Goal: Transaction & Acquisition: Obtain resource

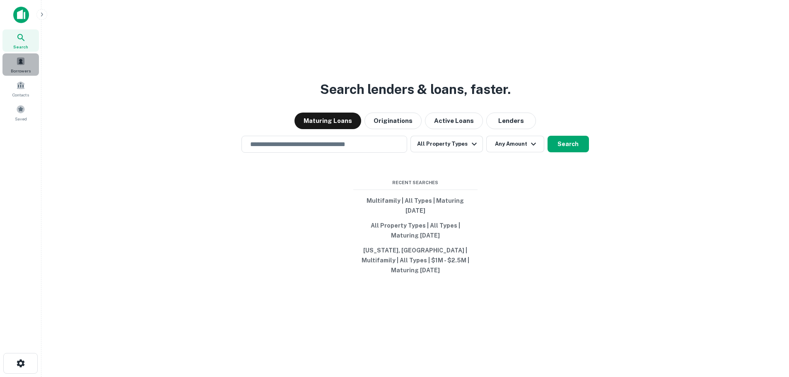
click at [18, 68] on span "Borrowers" at bounding box center [21, 70] width 20 height 7
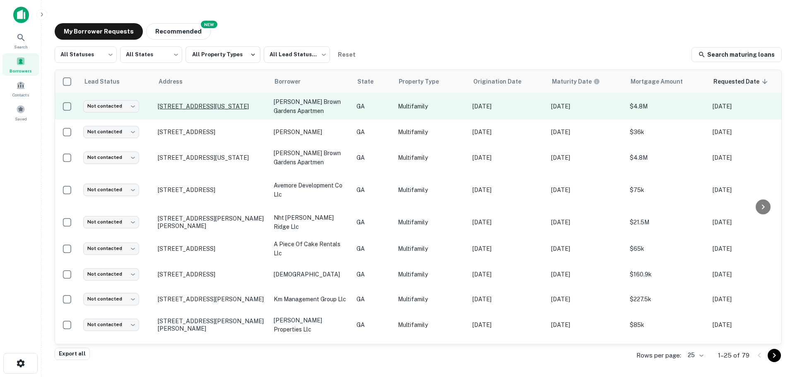
click at [238, 106] on p "[STREET_ADDRESS][US_STATE]" at bounding box center [212, 106] width 108 height 7
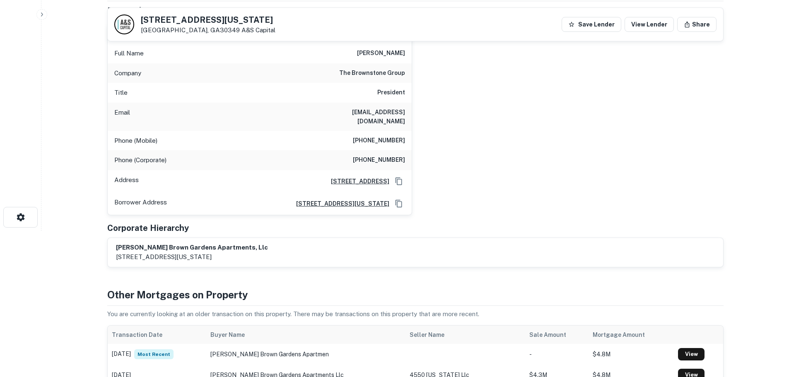
scroll to position [290, 0]
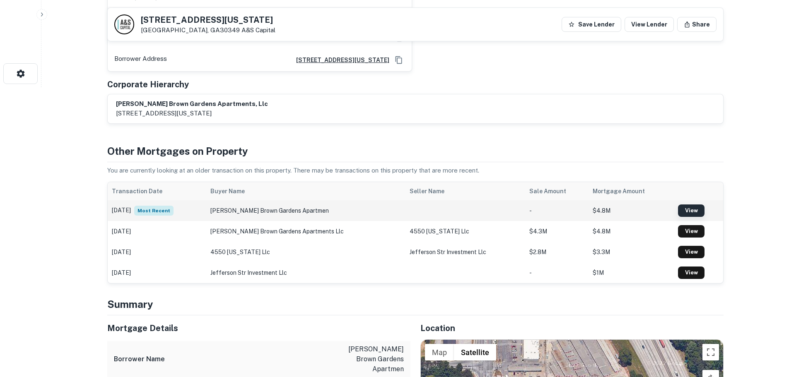
click at [690, 205] on link "View" at bounding box center [691, 210] width 26 height 12
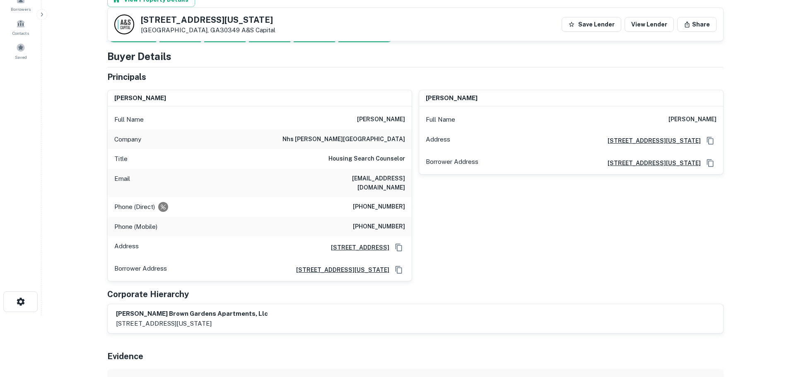
scroll to position [41, 0]
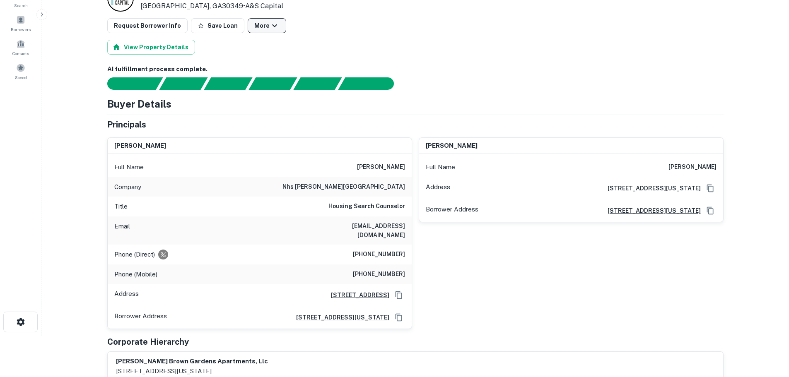
click at [251, 24] on button "More" at bounding box center [267, 25] width 38 height 15
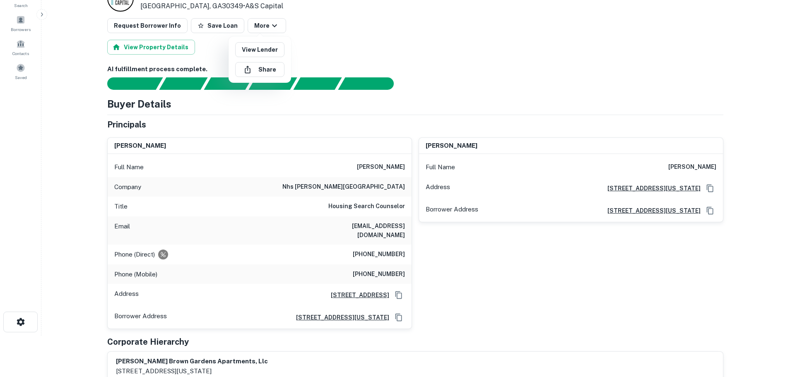
click at [348, 58] on div at bounding box center [397, 188] width 795 height 377
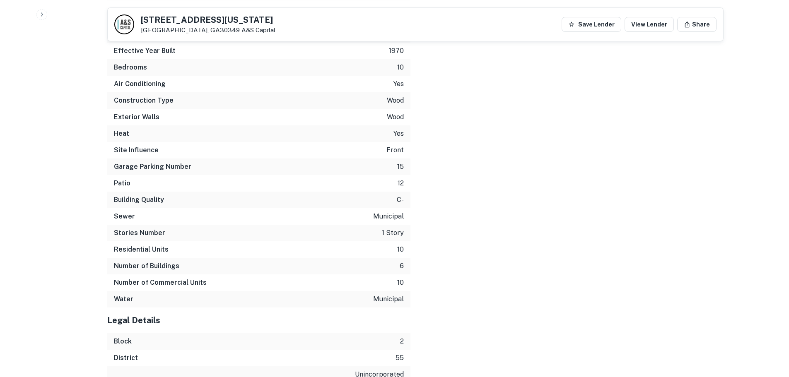
scroll to position [1680, 0]
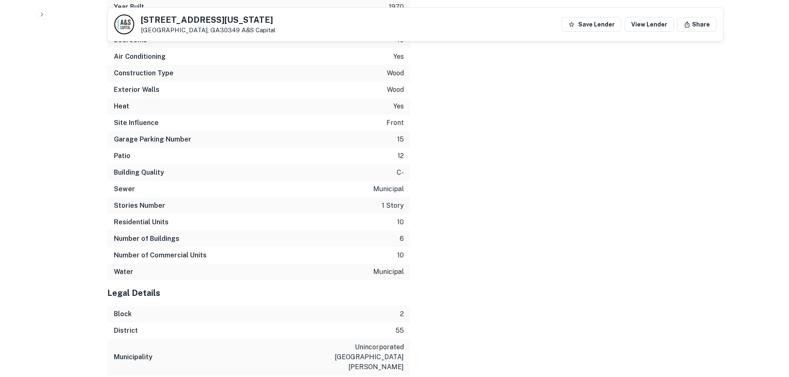
click at [42, 13] on icon "button" at bounding box center [41, 14] width 7 height 7
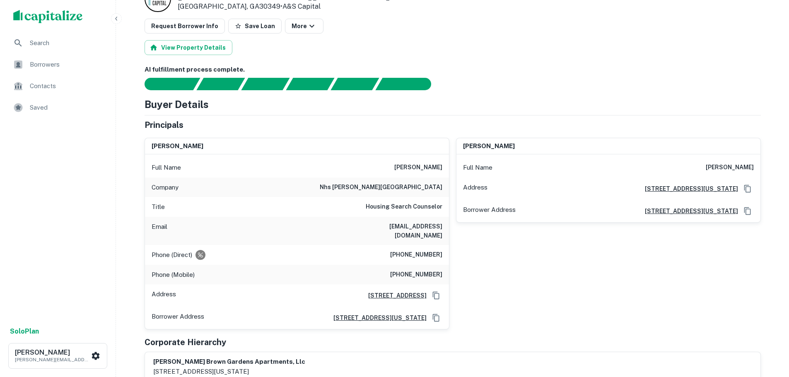
scroll to position [0, 0]
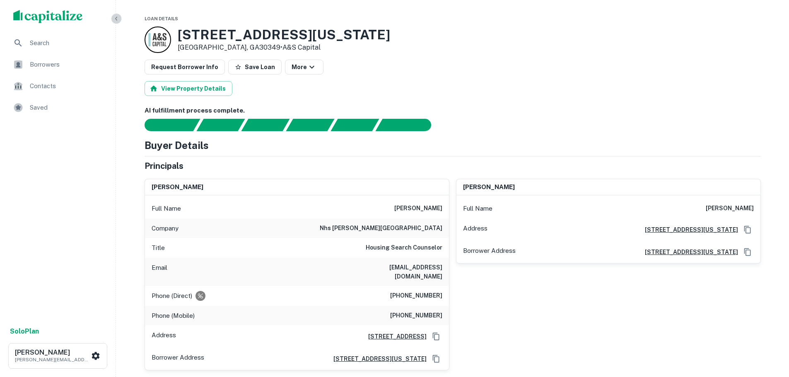
click at [118, 16] on icon "button" at bounding box center [116, 18] width 7 height 7
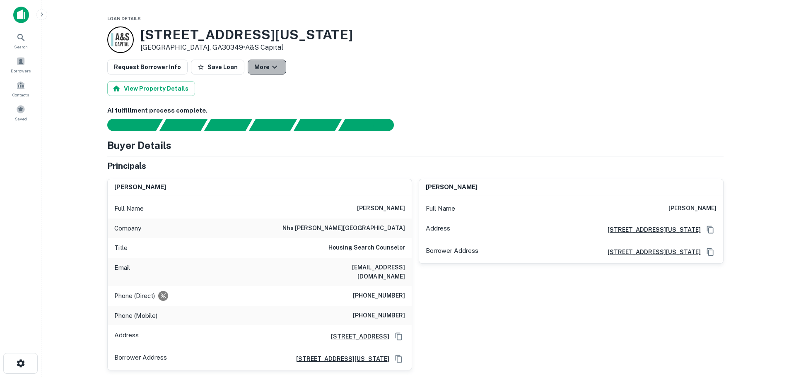
click at [253, 64] on button "More" at bounding box center [267, 67] width 38 height 15
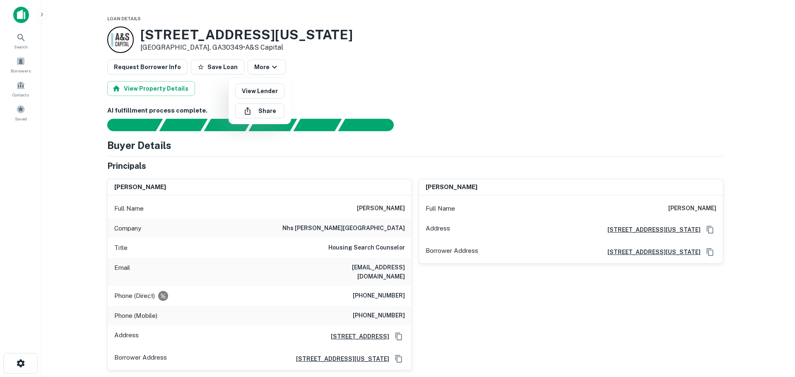
click at [368, 89] on div at bounding box center [397, 188] width 795 height 377
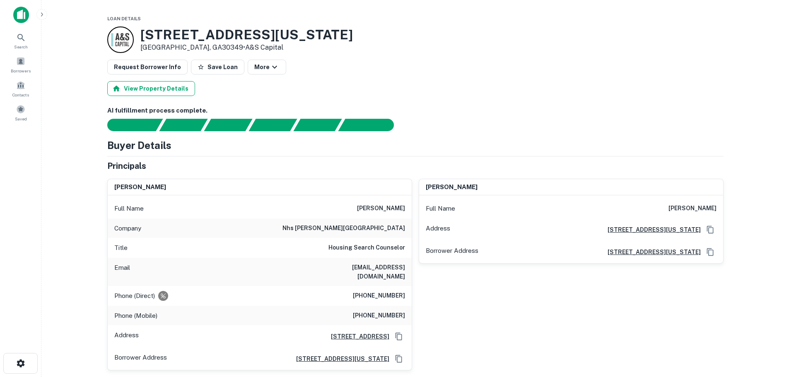
click at [159, 85] on button "View Property Details" at bounding box center [151, 88] width 88 height 15
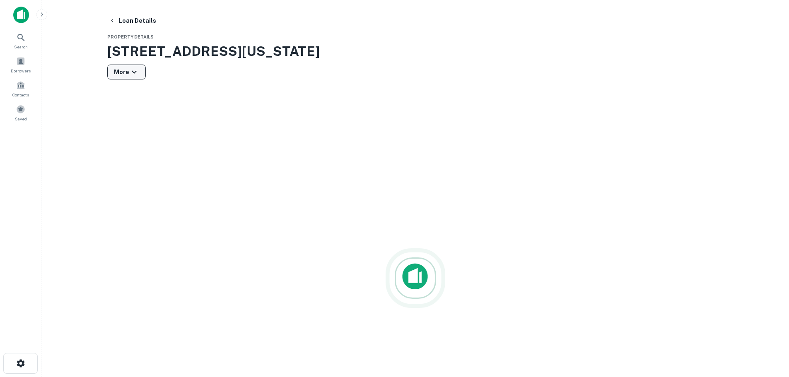
click at [123, 75] on button "More" at bounding box center [126, 72] width 38 height 15
click at [293, 80] on div at bounding box center [397, 188] width 795 height 377
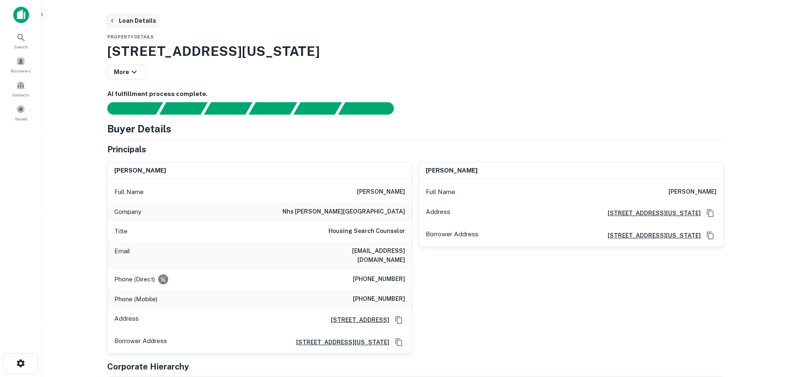
click at [134, 20] on button "Loan Details" at bounding box center [133, 20] width 54 height 15
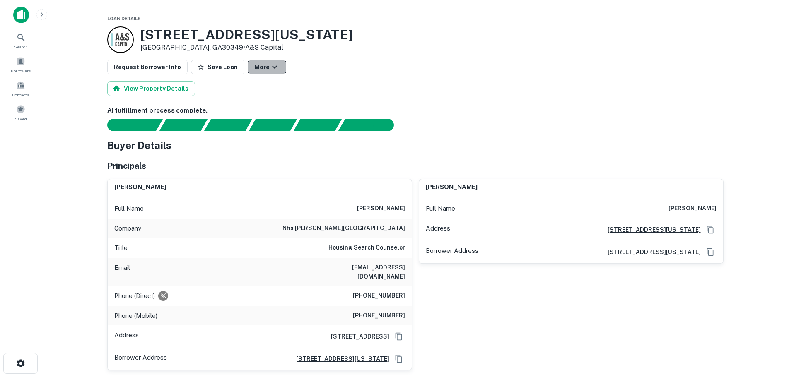
click at [269, 68] on icon "button" at bounding box center [274, 67] width 10 height 10
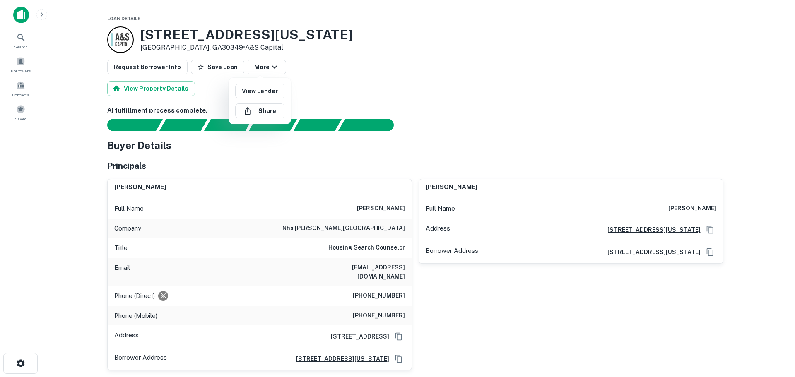
click at [19, 61] on div at bounding box center [397, 188] width 795 height 377
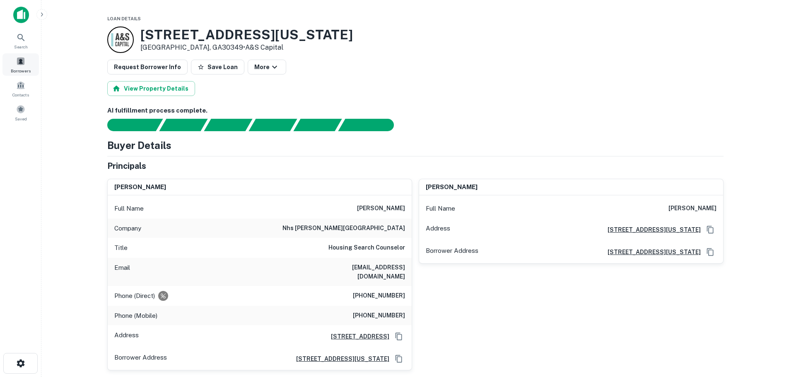
click at [22, 64] on span at bounding box center [20, 61] width 9 height 9
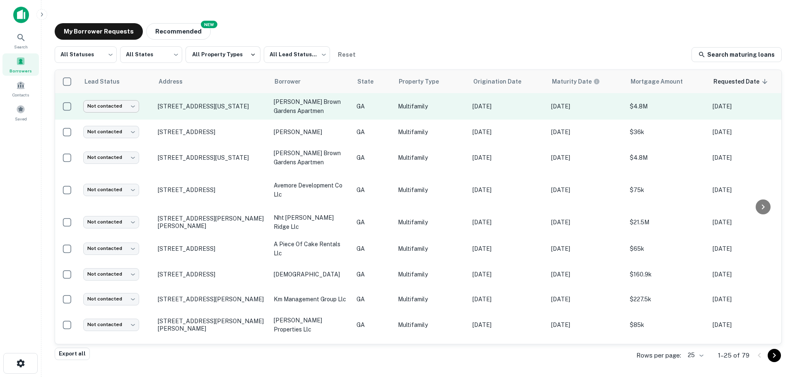
click at [124, 110] on body "Search Borrowers Contacts Saved My Borrower Requests NEW Recommended All Status…" at bounding box center [397, 188] width 795 height 377
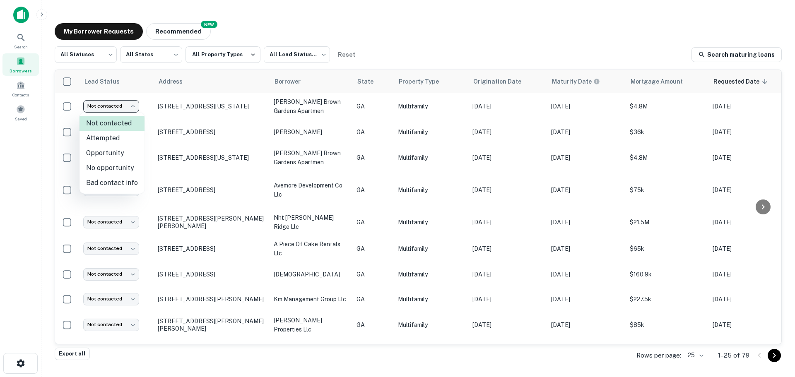
click at [113, 180] on li "Bad contact info" at bounding box center [111, 183] width 65 height 15
type input "**********"
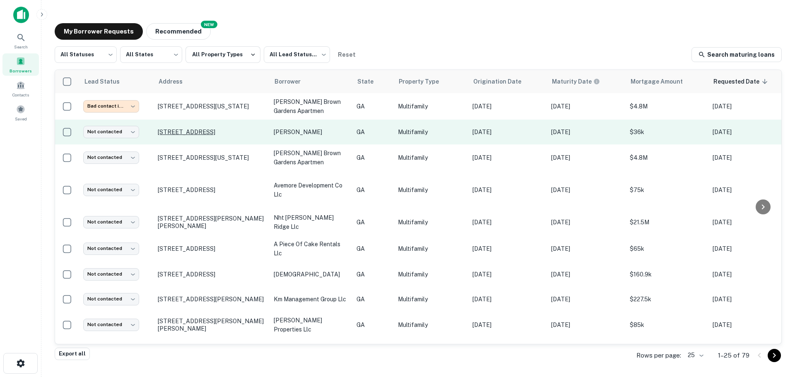
click at [194, 135] on p "[STREET_ADDRESS]" at bounding box center [212, 131] width 108 height 7
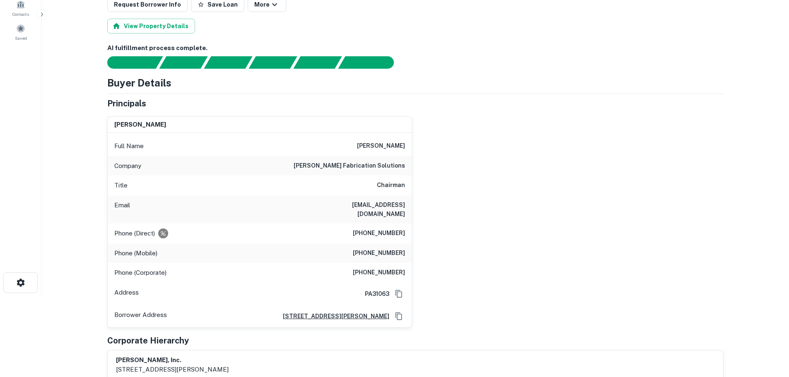
scroll to position [83, 0]
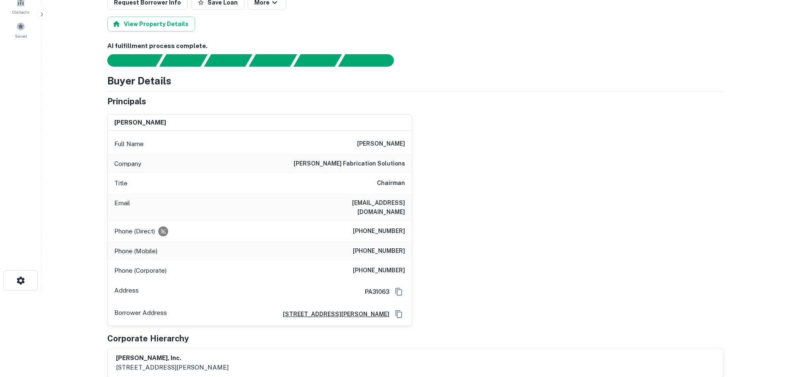
click at [530, 228] on div "david miller Full Name david miller Company miller fabrication solutions Title …" at bounding box center [412, 217] width 623 height 218
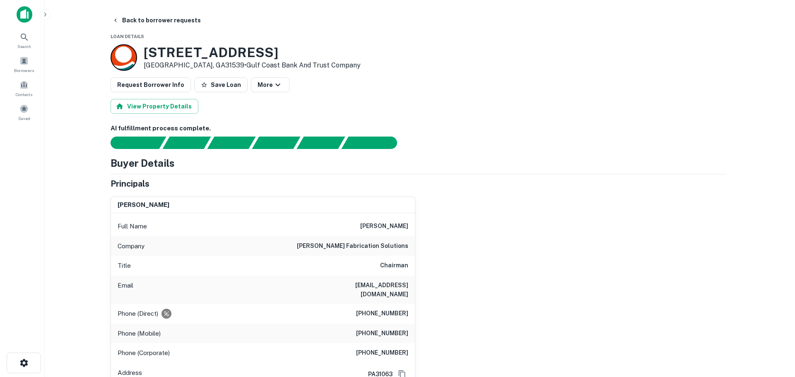
scroll to position [0, 0]
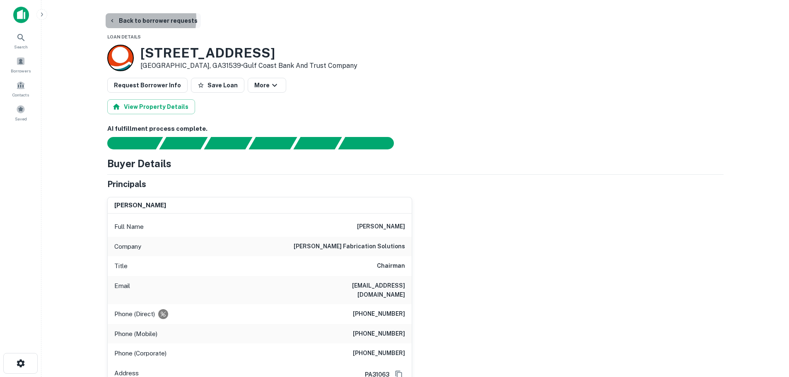
click at [137, 19] on button "Back to borrower requests" at bounding box center [153, 20] width 95 height 15
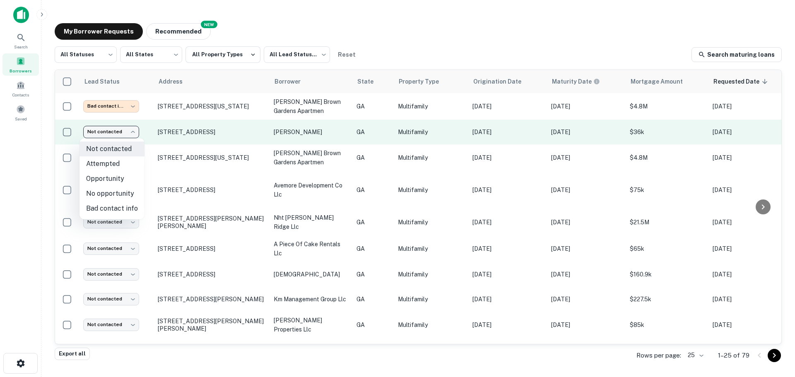
click at [124, 129] on body "**********" at bounding box center [397, 188] width 795 height 377
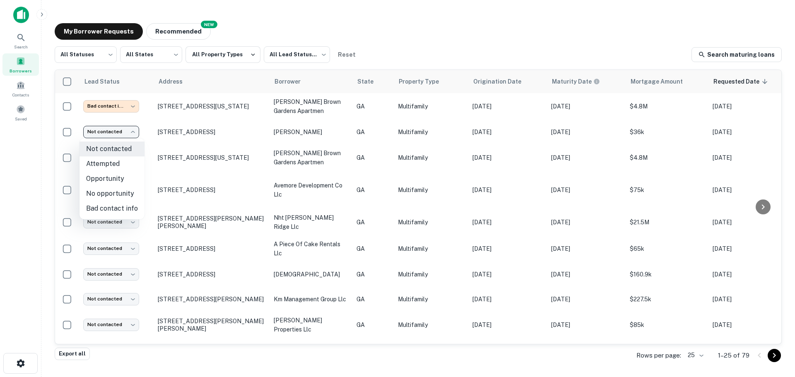
click at [120, 163] on li "Attempted" at bounding box center [111, 163] width 65 height 15
type input "*********"
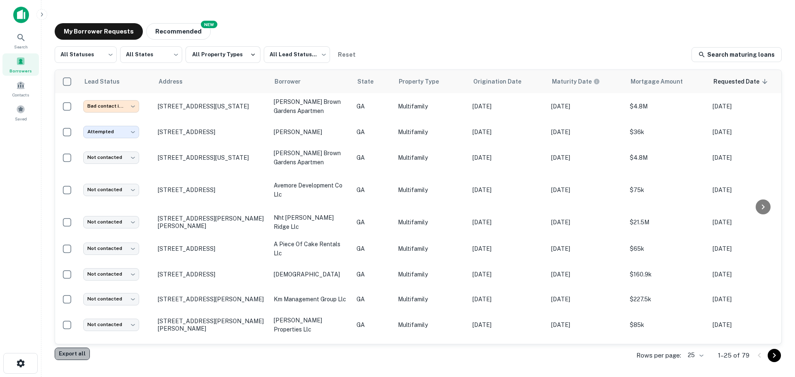
click at [77, 357] on button "Export all" at bounding box center [72, 354] width 35 height 12
click at [723, 13] on div "Export created successfully. Preparing download..." at bounding box center [719, 24] width 117 height 25
click at [582, 35] on div "My Borrower Requests NEW Recommended" at bounding box center [418, 31] width 727 height 17
click at [19, 42] on icon at bounding box center [21, 38] width 10 height 10
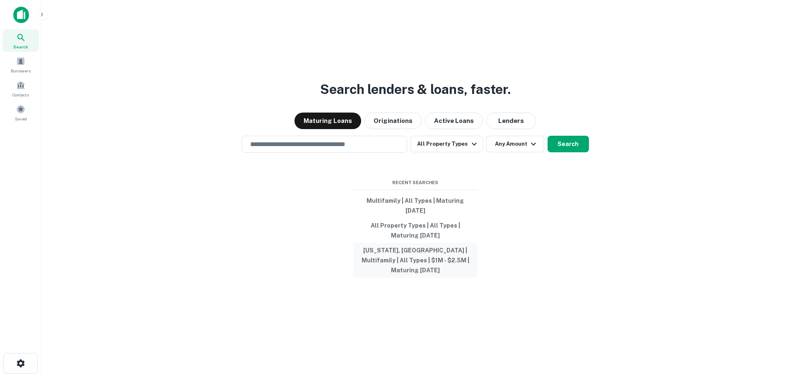
click at [414, 258] on button "[US_STATE], [GEOGRAPHIC_DATA] | Multifamily | All Types | $1M - $2.5M | Maturin…" at bounding box center [415, 260] width 124 height 35
type input "**********"
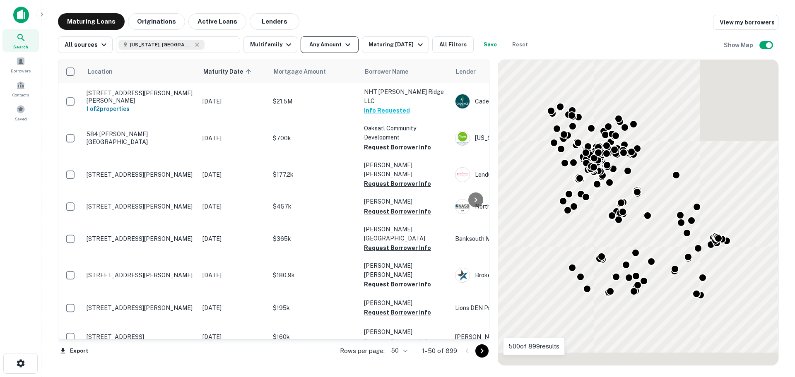
click at [318, 49] on button "Any Amount" at bounding box center [330, 44] width 58 height 17
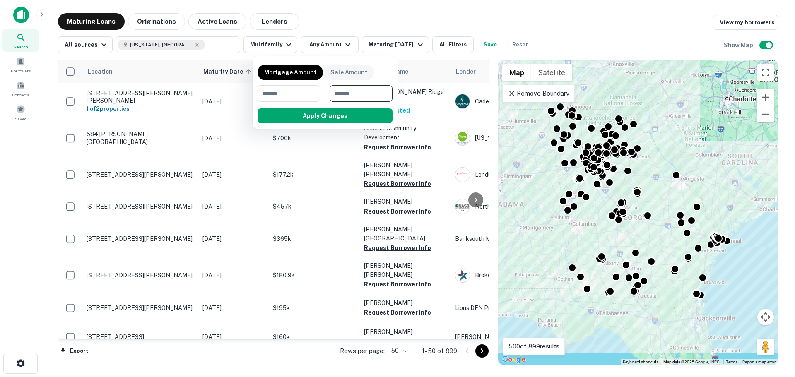
click at [363, 87] on input "number" at bounding box center [358, 93] width 57 height 17
type input "********"
click at [349, 118] on button "Apply Changes" at bounding box center [339, 115] width 105 height 15
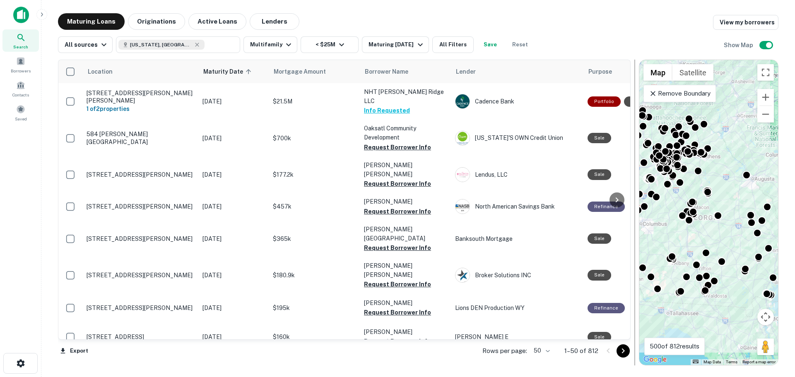
drag, startPoint x: 493, startPoint y: 228, endPoint x: 632, endPoint y: 213, distance: 140.3
click at [632, 213] on div at bounding box center [634, 213] width 8 height 306
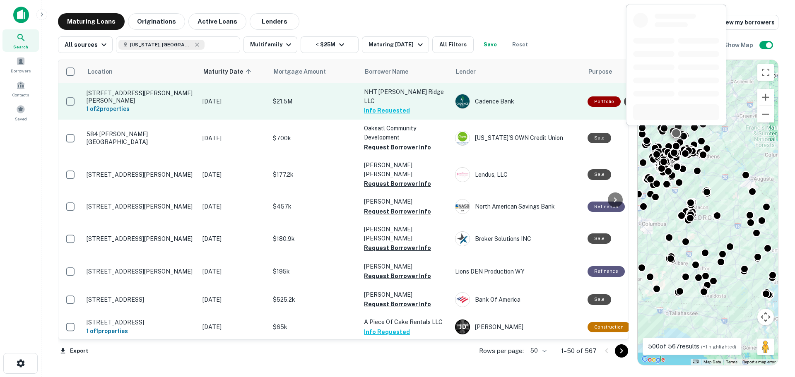
click at [394, 97] on p "NHT Dawson Ridge LLC" at bounding box center [405, 96] width 83 height 18
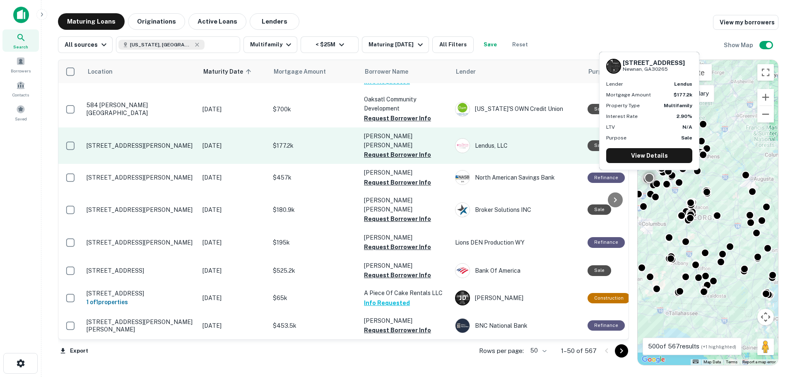
scroll to position [41, 0]
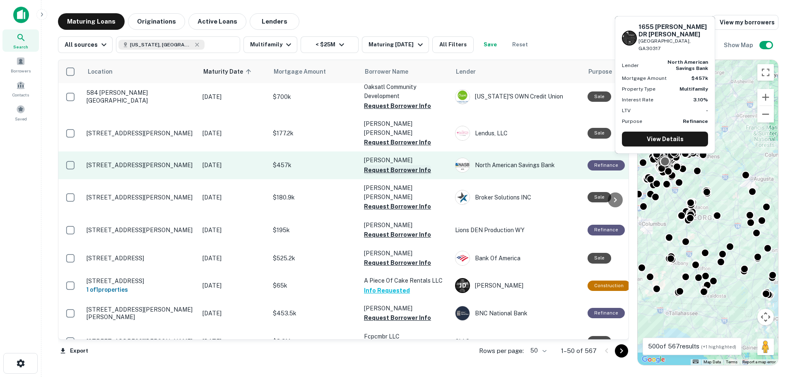
click at [401, 165] on button "Request Borrower Info" at bounding box center [397, 170] width 67 height 10
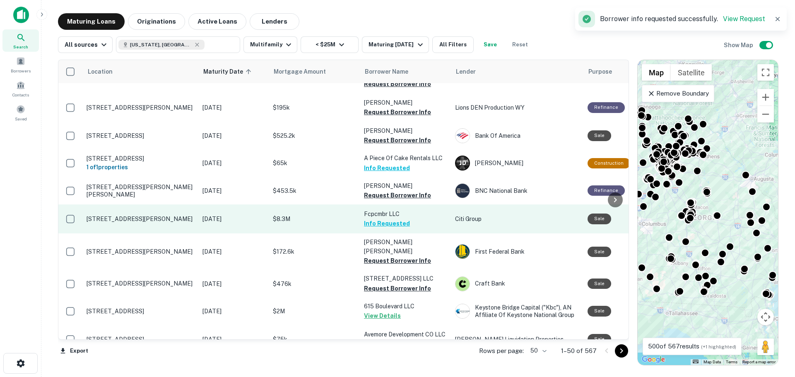
scroll to position [166, 0]
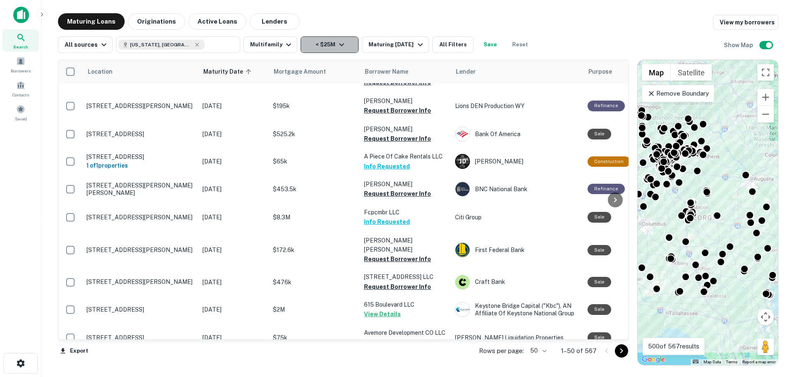
click at [332, 48] on button "< $25M" at bounding box center [330, 44] width 58 height 17
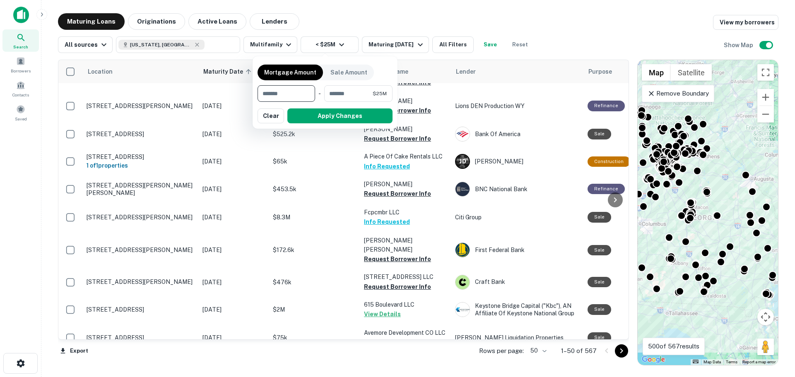
click at [451, 51] on div at bounding box center [397, 188] width 795 height 377
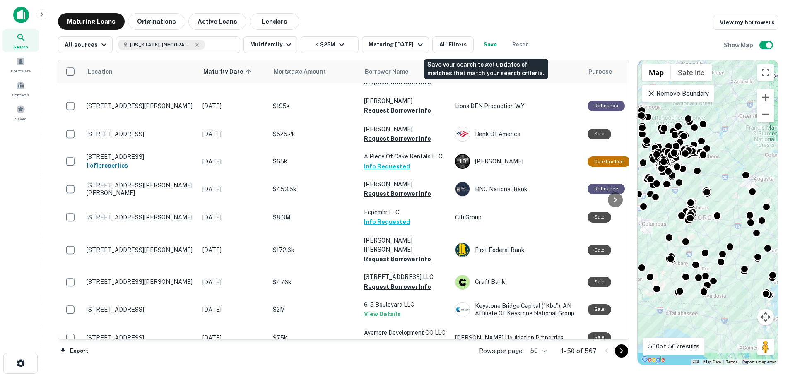
click at [494, 45] on button "Save" at bounding box center [490, 44] width 26 height 17
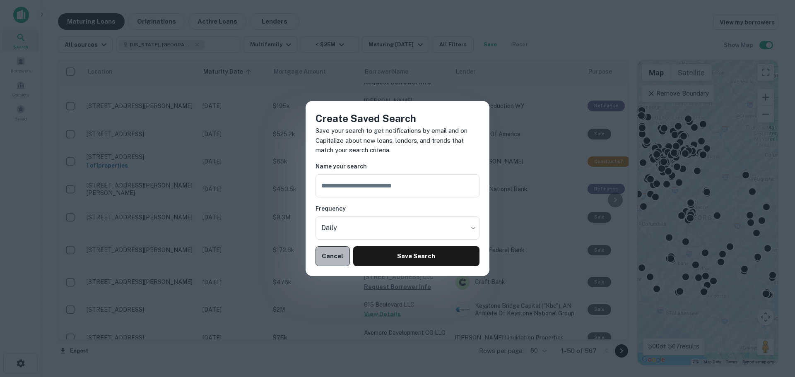
click at [341, 258] on button "Cancel" at bounding box center [332, 256] width 34 height 20
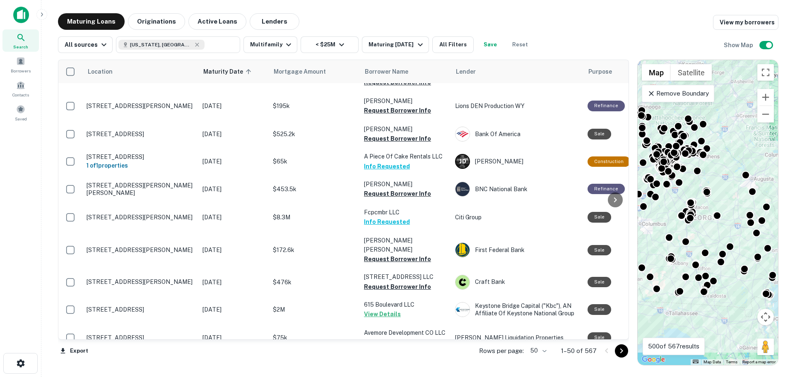
click at [662, 17] on div "Maturing Loans Originations Active Loans Lenders View my borrowers" at bounding box center [418, 21] width 720 height 17
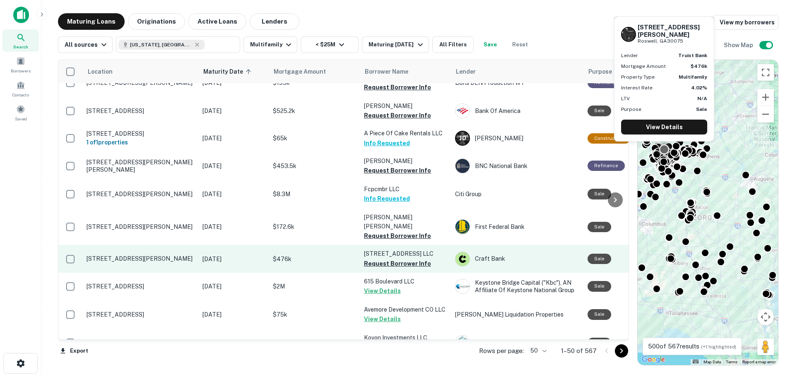
scroll to position [207, 0]
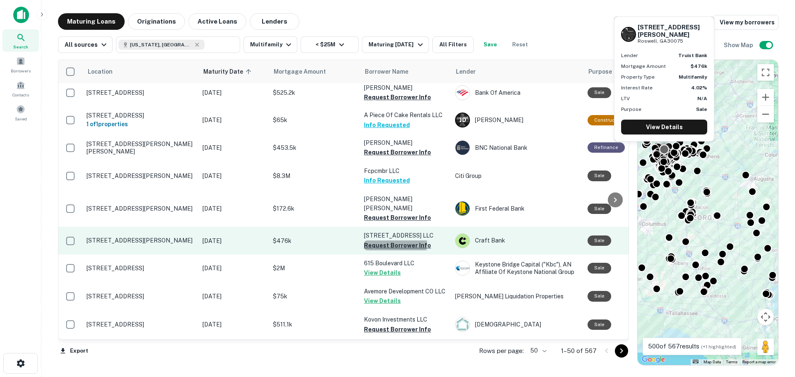
click at [378, 241] on button "Request Borrower Info" at bounding box center [397, 246] width 67 height 10
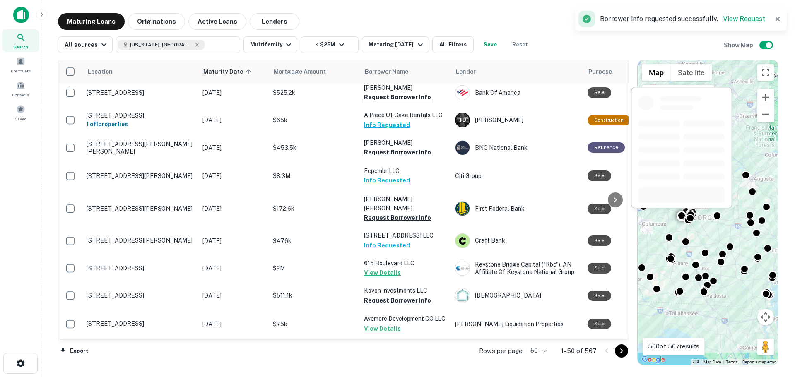
scroll to position [248, 0]
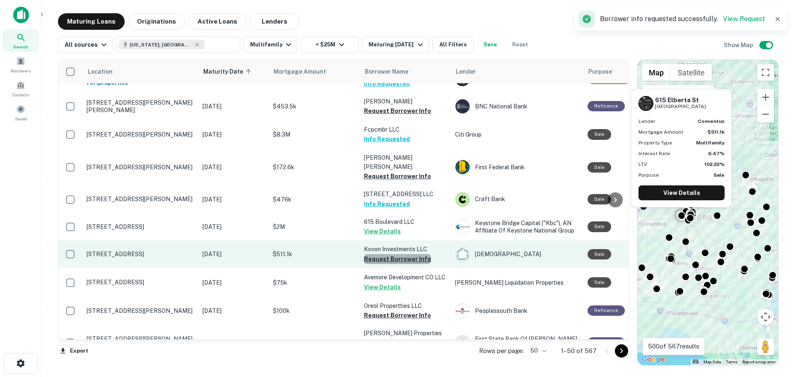
click at [402, 254] on button "Request Borrower Info" at bounding box center [397, 259] width 67 height 10
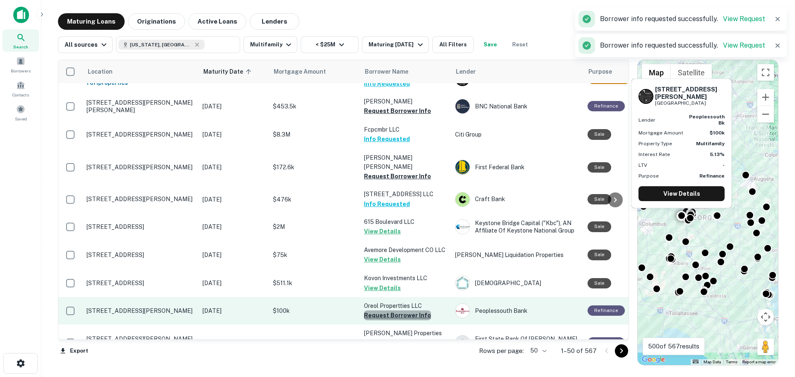
click at [411, 310] on button "Request Borrower Info" at bounding box center [397, 315] width 67 height 10
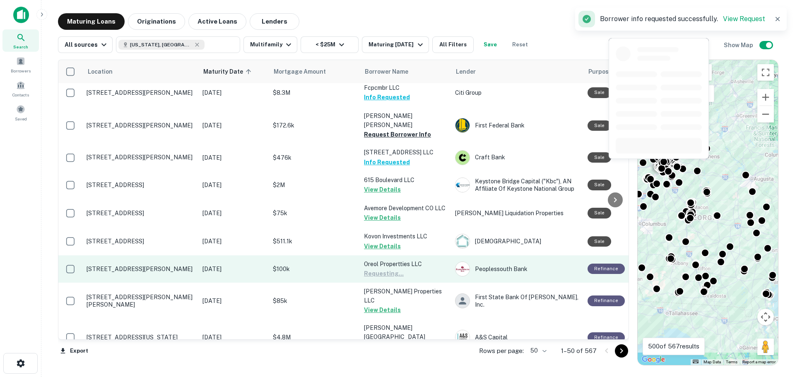
scroll to position [331, 0]
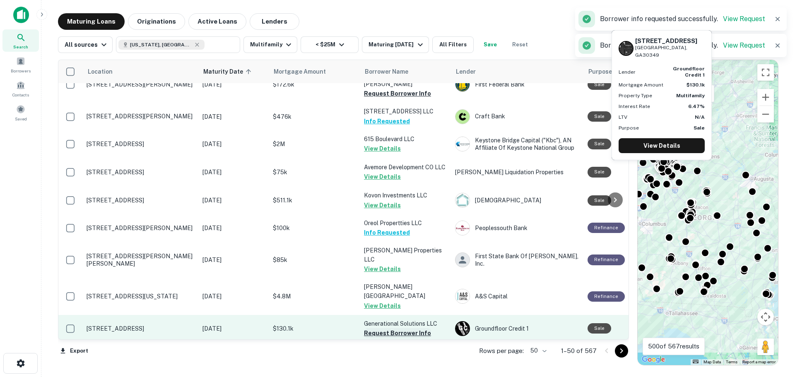
click at [402, 328] on button "Request Borrower Info" at bounding box center [397, 333] width 67 height 10
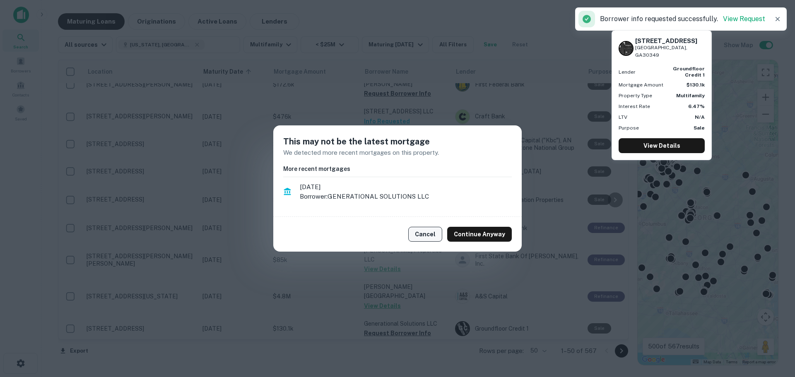
click at [428, 238] on button "Cancel" at bounding box center [425, 234] width 34 height 15
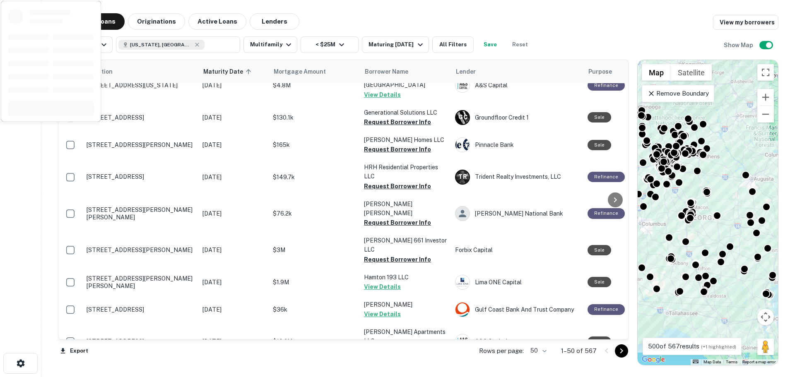
scroll to position [911, 0]
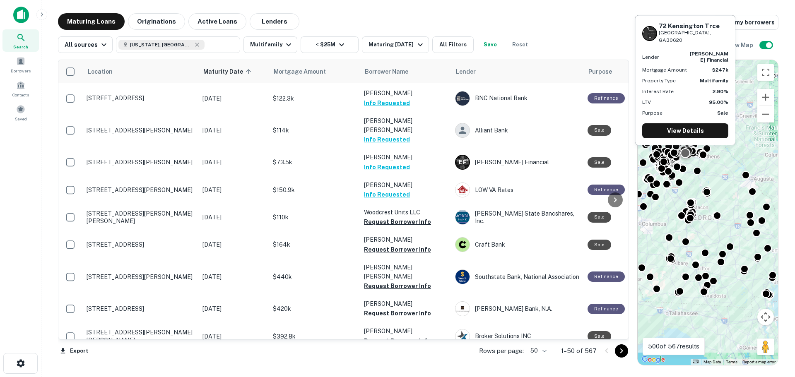
click at [401, 373] on button "Request Borrower Info" at bounding box center [397, 378] width 67 height 10
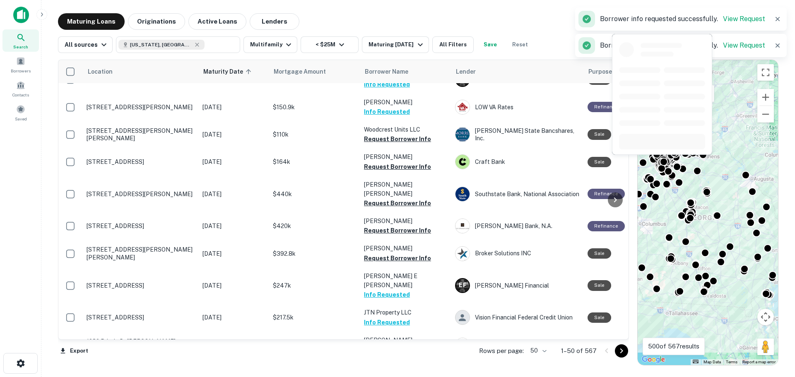
scroll to position [1035, 0]
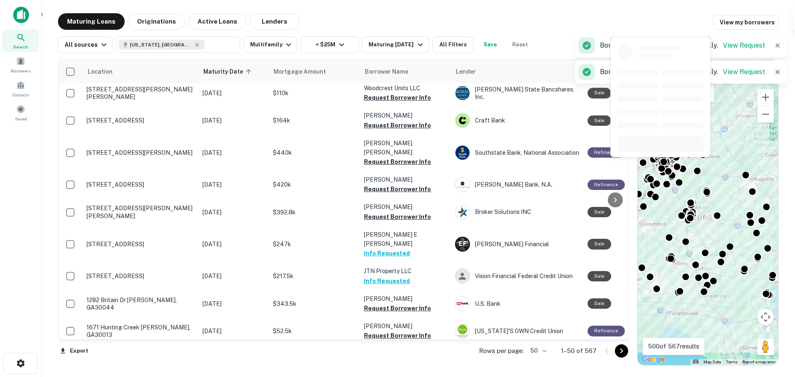
scroll to position [1159, 0]
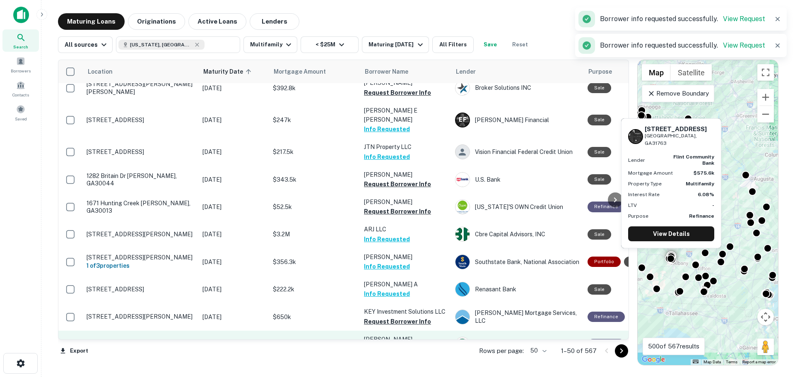
click at [388, 344] on button "Request Borrower Info" at bounding box center [397, 349] width 67 height 10
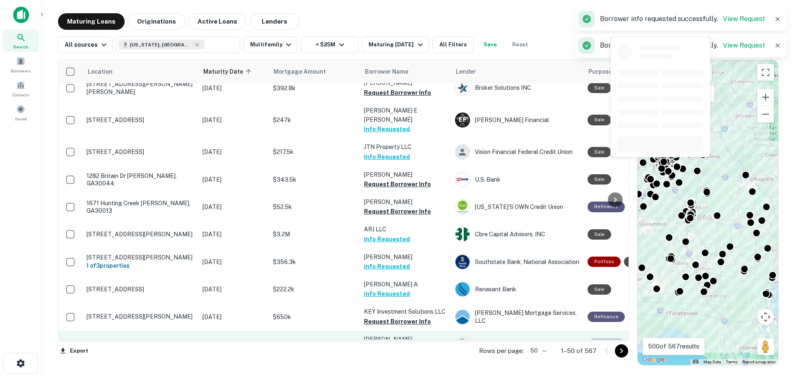
scroll to position [1173, 0]
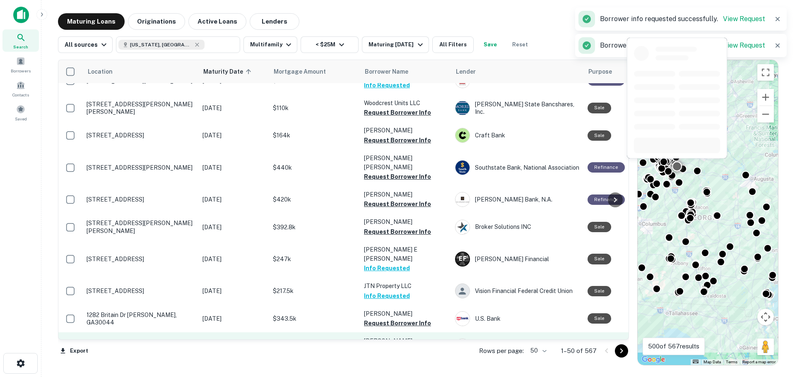
scroll to position [1007, 0]
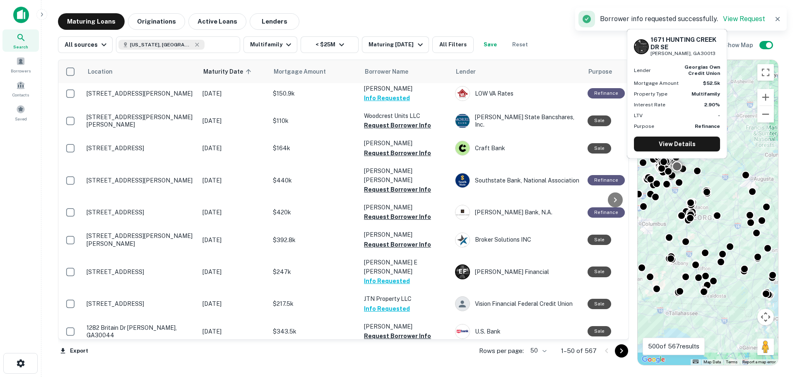
click at [395, 358] on button "Request Borrower Info" at bounding box center [397, 363] width 67 height 10
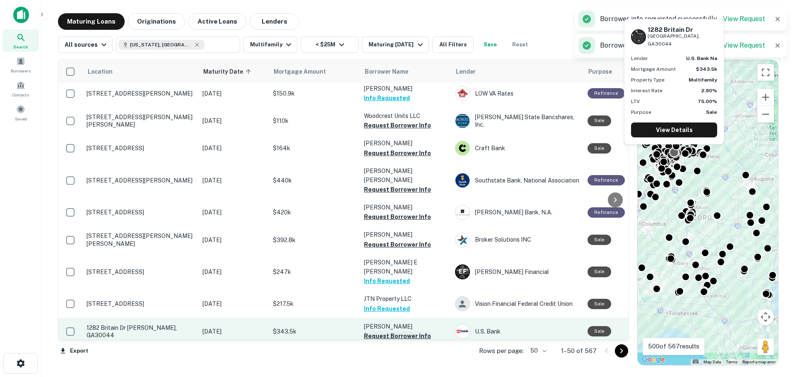
click at [402, 331] on button "Request Borrower Info" at bounding box center [397, 336] width 67 height 10
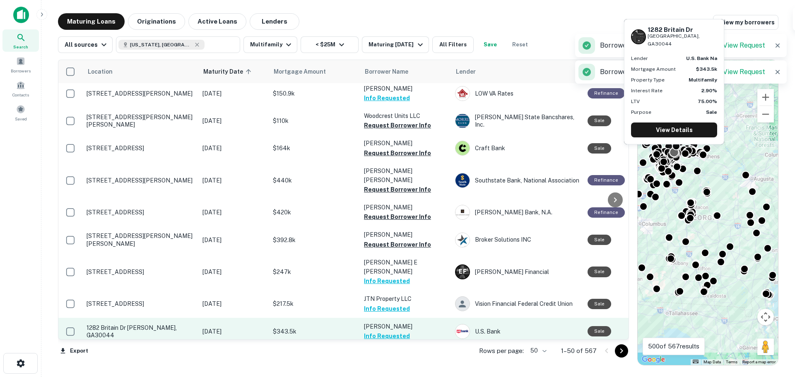
scroll to position [966, 0]
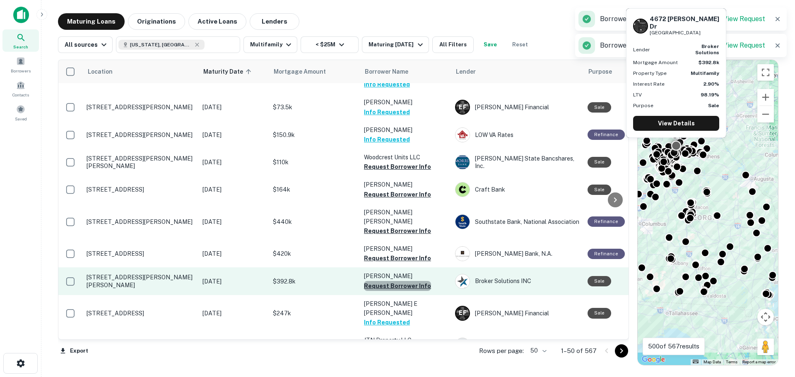
click at [410, 281] on button "Request Borrower Info" at bounding box center [397, 286] width 67 height 10
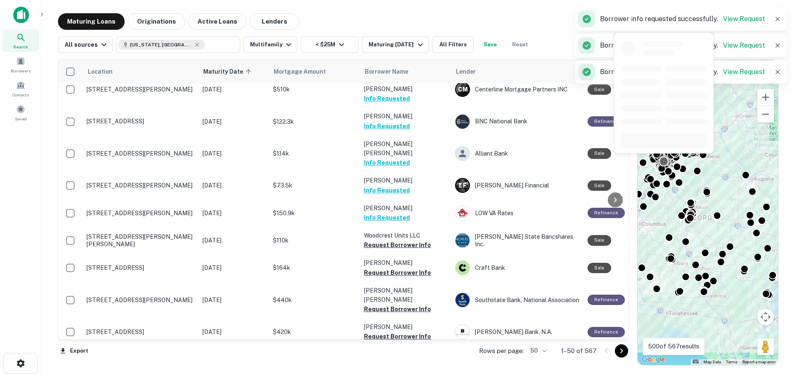
scroll to position [883, 0]
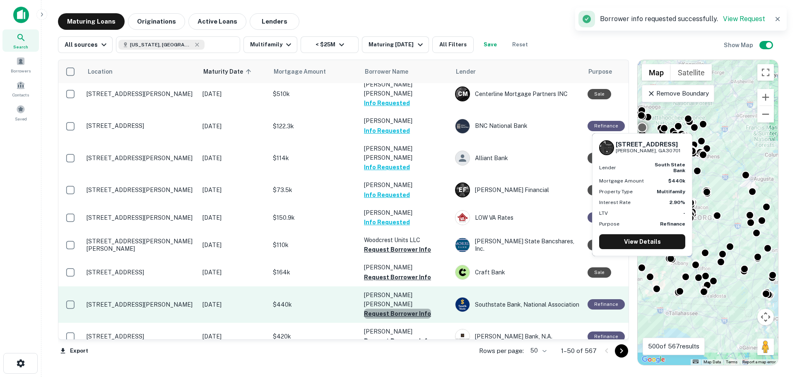
click at [403, 309] on button "Request Borrower Info" at bounding box center [397, 314] width 67 height 10
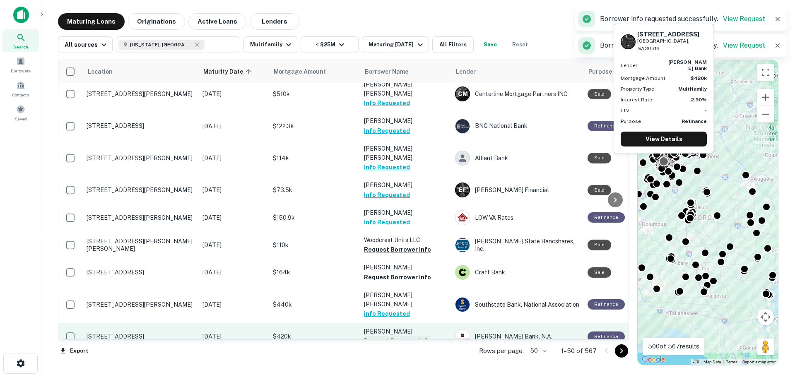
click at [397, 336] on button "Request Borrower Info" at bounding box center [397, 341] width 67 height 10
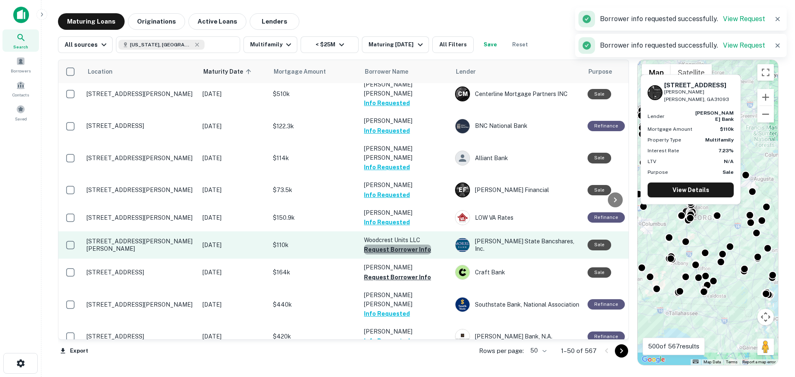
click at [400, 245] on button "Request Borrower Info" at bounding box center [397, 250] width 67 height 10
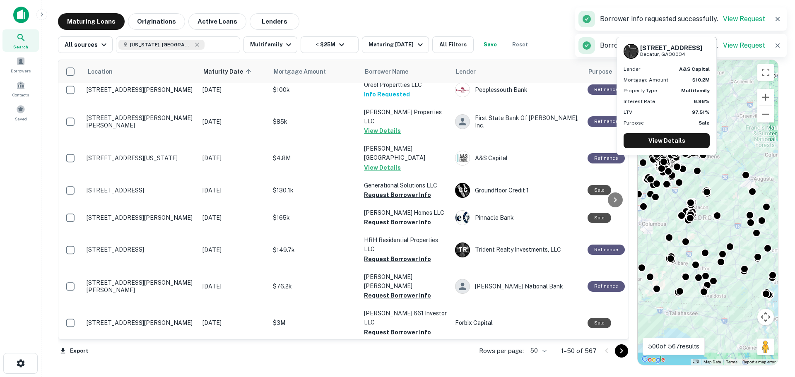
scroll to position [345, 0]
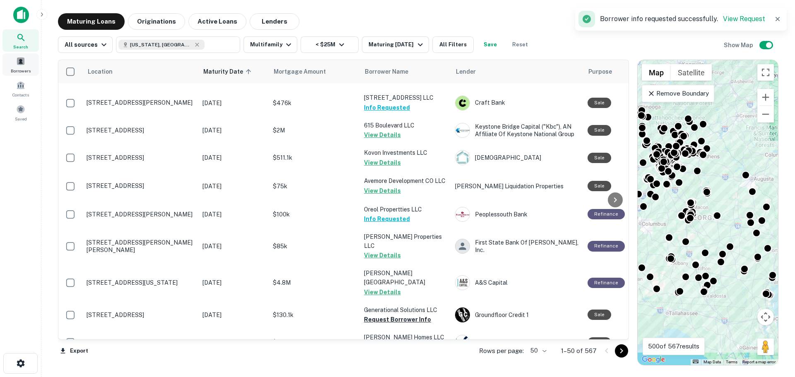
click at [27, 63] on div "Borrowers" at bounding box center [20, 64] width 36 height 22
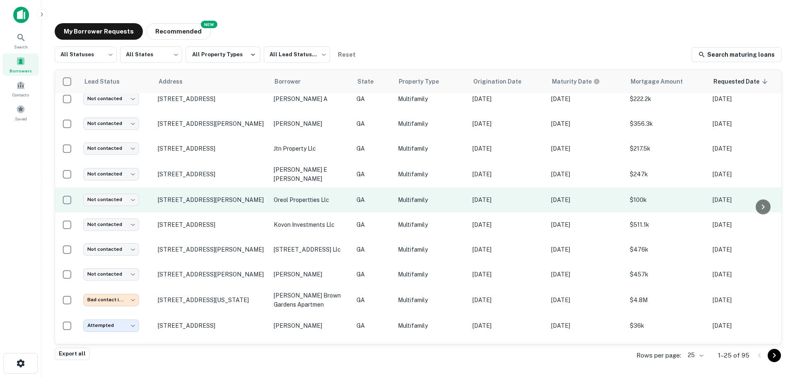
scroll to position [414, 0]
